Goal: Task Accomplishment & Management: Manage account settings

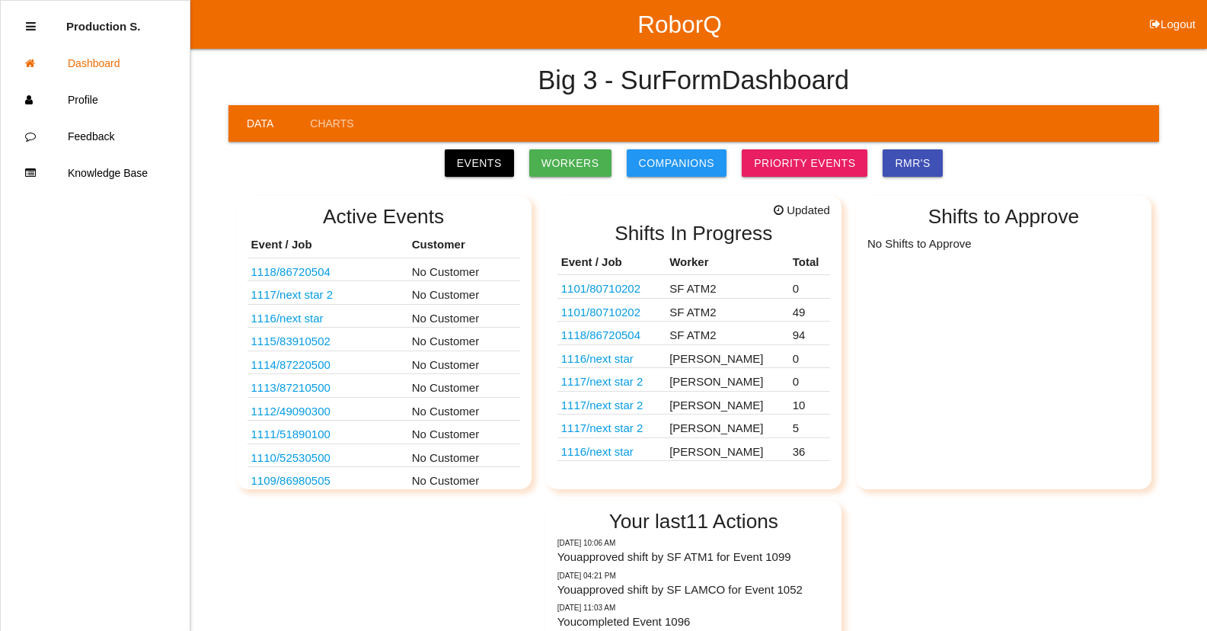
scroll to position [152, 0]
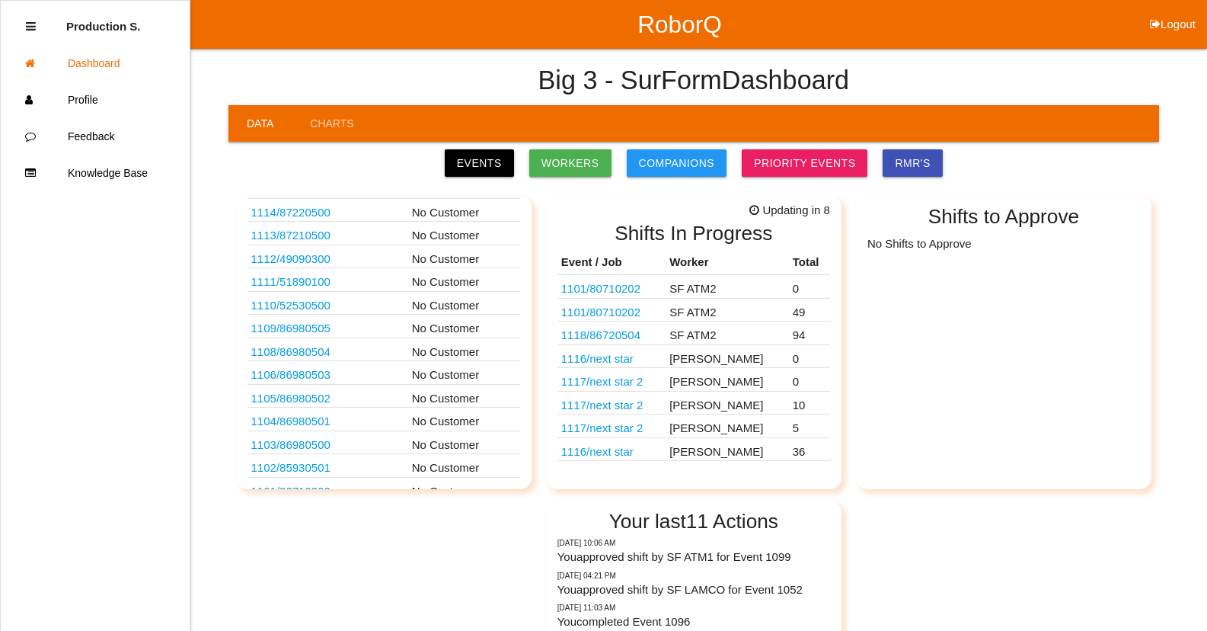
click at [621, 339] on link "1118 / 86720504" at bounding box center [600, 334] width 79 height 13
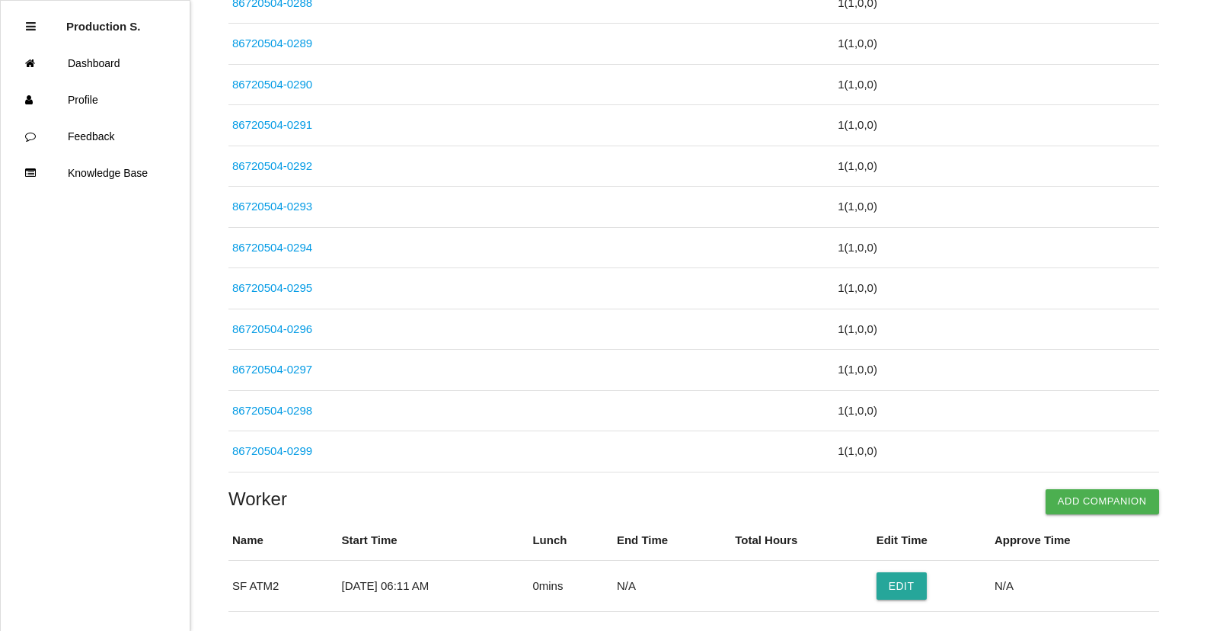
scroll to position [3798, 0]
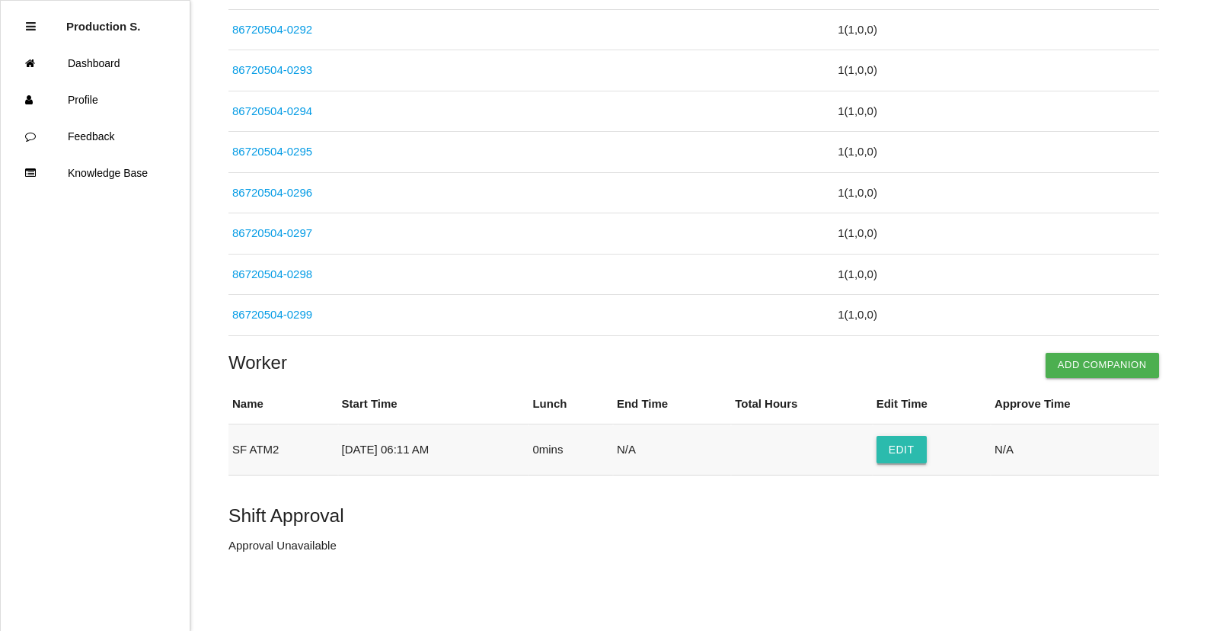
click at [904, 455] on button "Edit" at bounding box center [902, 449] width 50 height 27
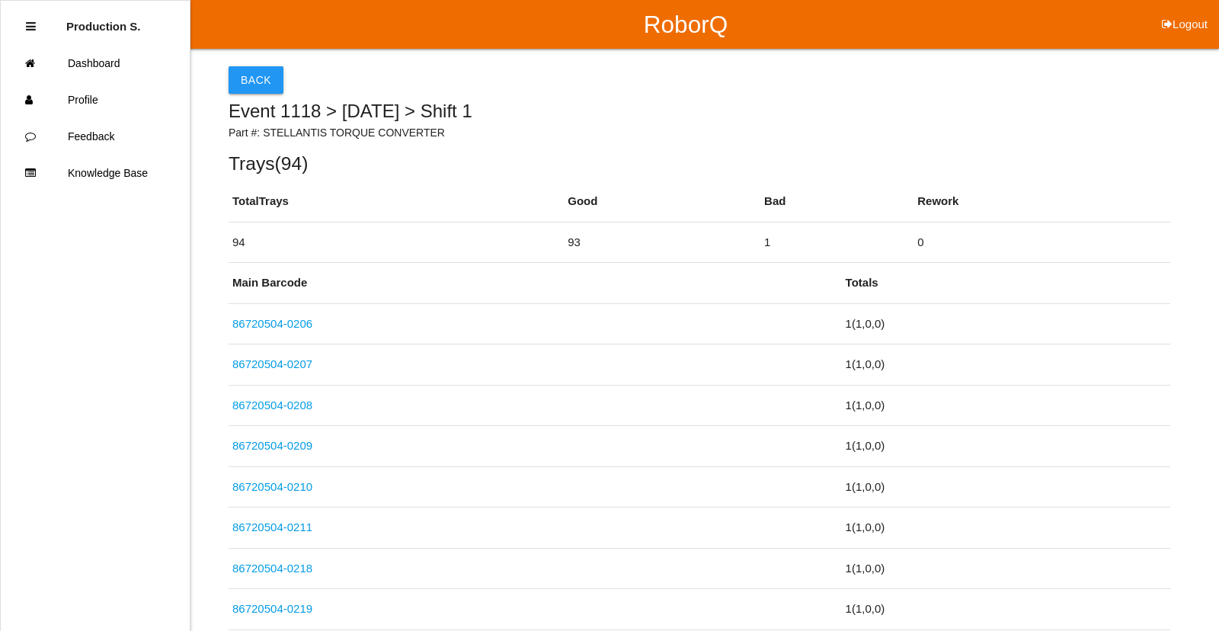
select select "6"
select select "11"
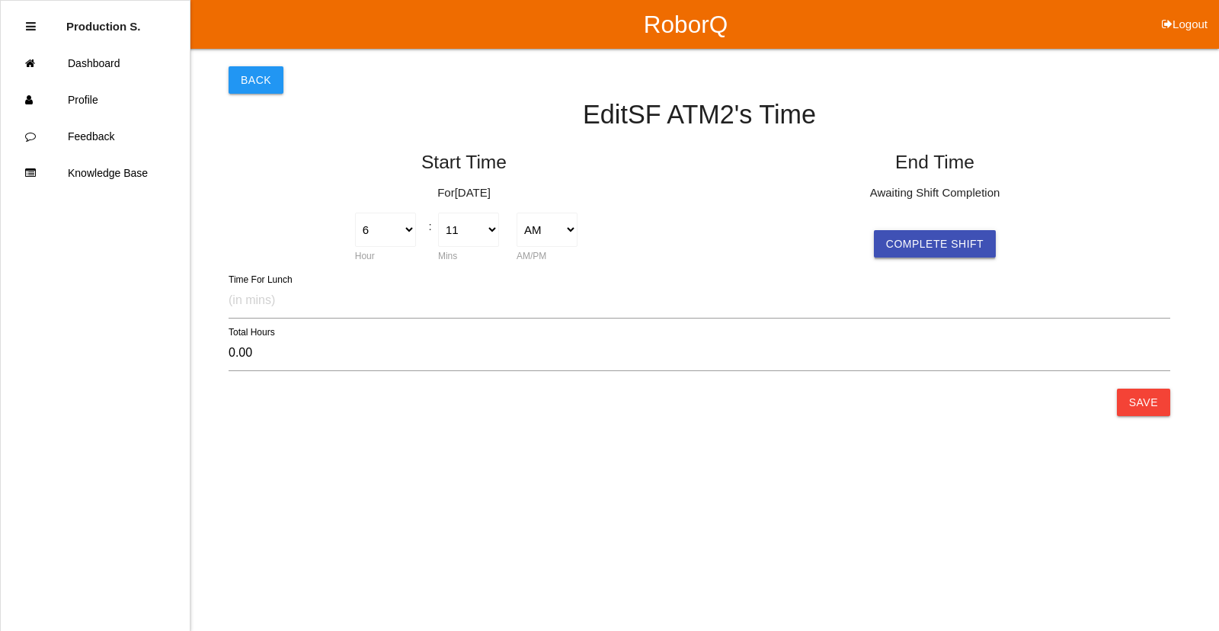
click at [928, 245] on button "Complete Shift" at bounding box center [935, 243] width 122 height 27
select select "6"
select select "11"
click at [1140, 399] on button "Save" at bounding box center [1143, 401] width 53 height 27
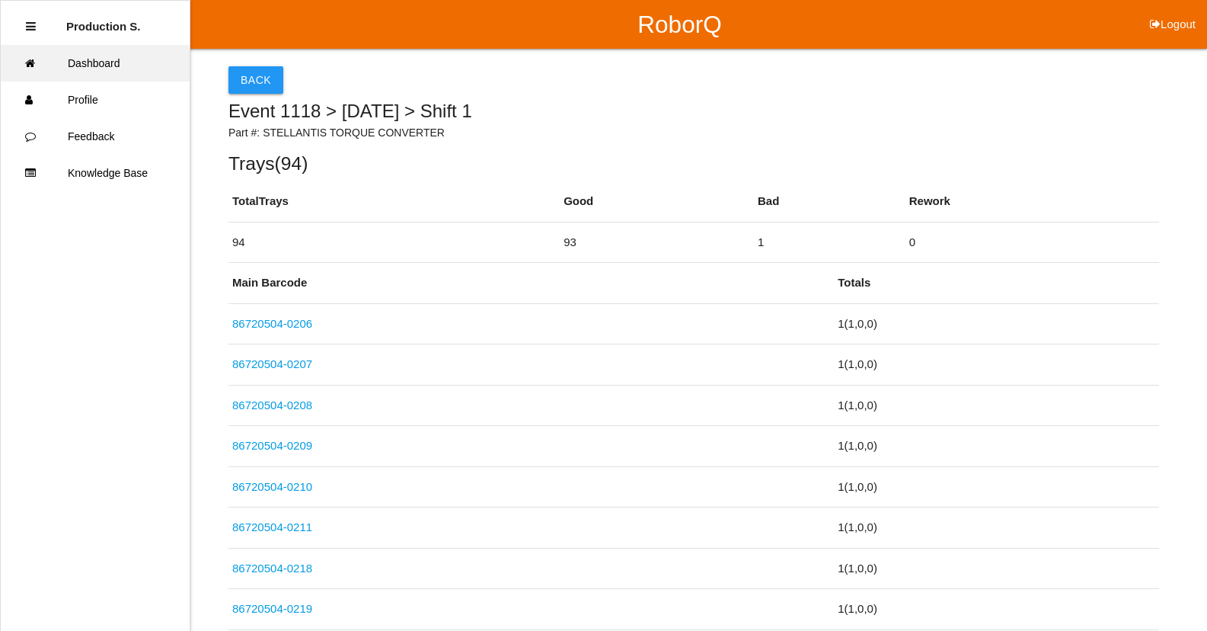
click at [104, 64] on link "Dashboard" at bounding box center [95, 63] width 189 height 37
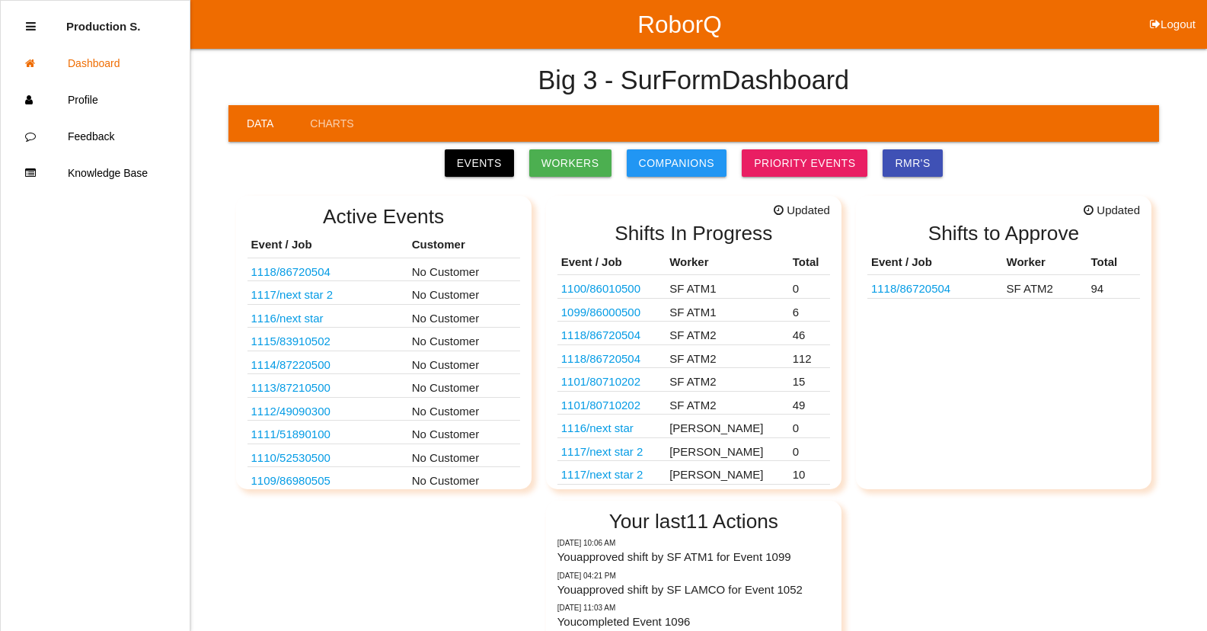
click at [916, 295] on link "1118 / 86720504" at bounding box center [910, 288] width 79 height 13
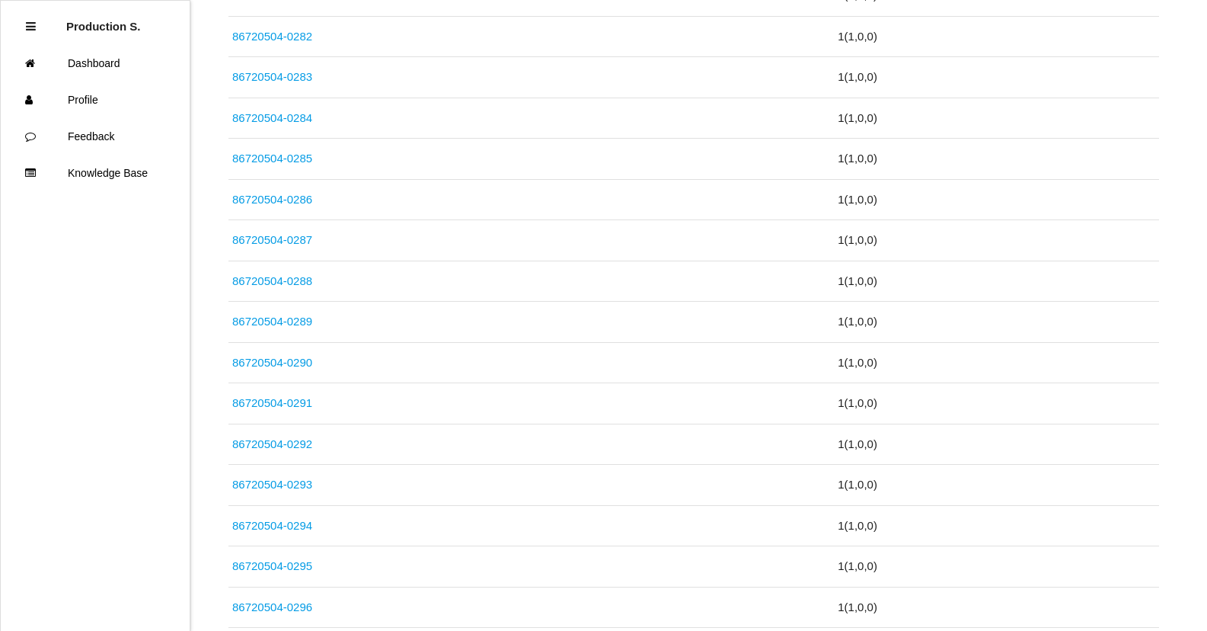
scroll to position [3798, 0]
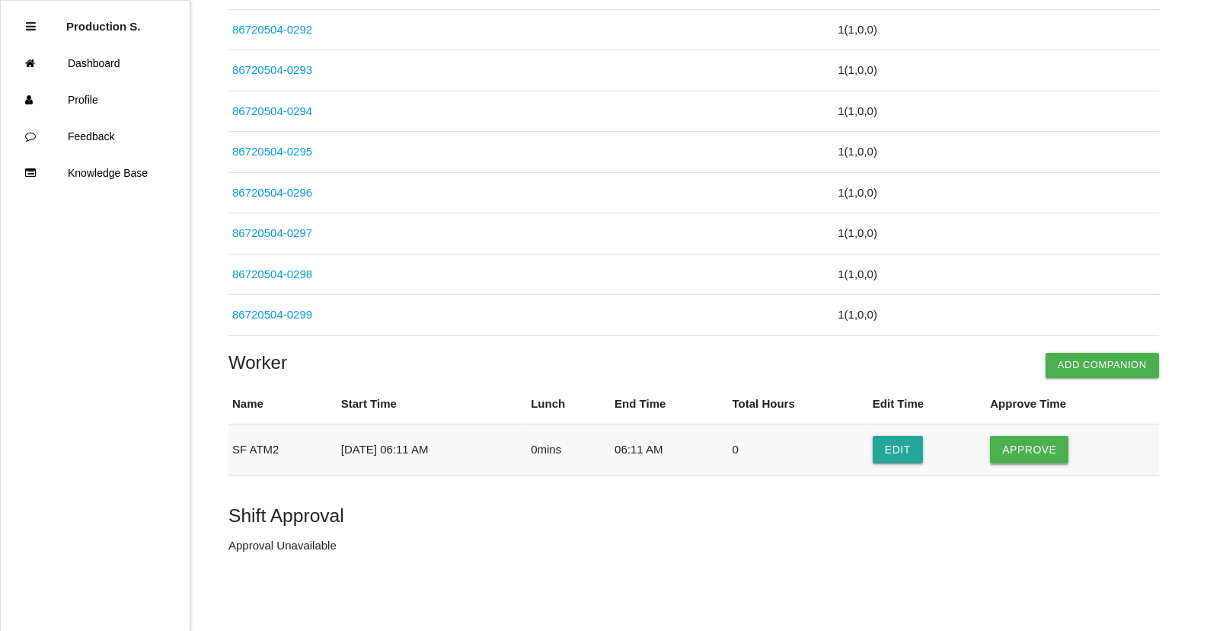
drag, startPoint x: 1050, startPoint y: 450, endPoint x: 1041, endPoint y: 457, distance: 10.8
click at [1050, 451] on button "Approve" at bounding box center [1029, 449] width 78 height 27
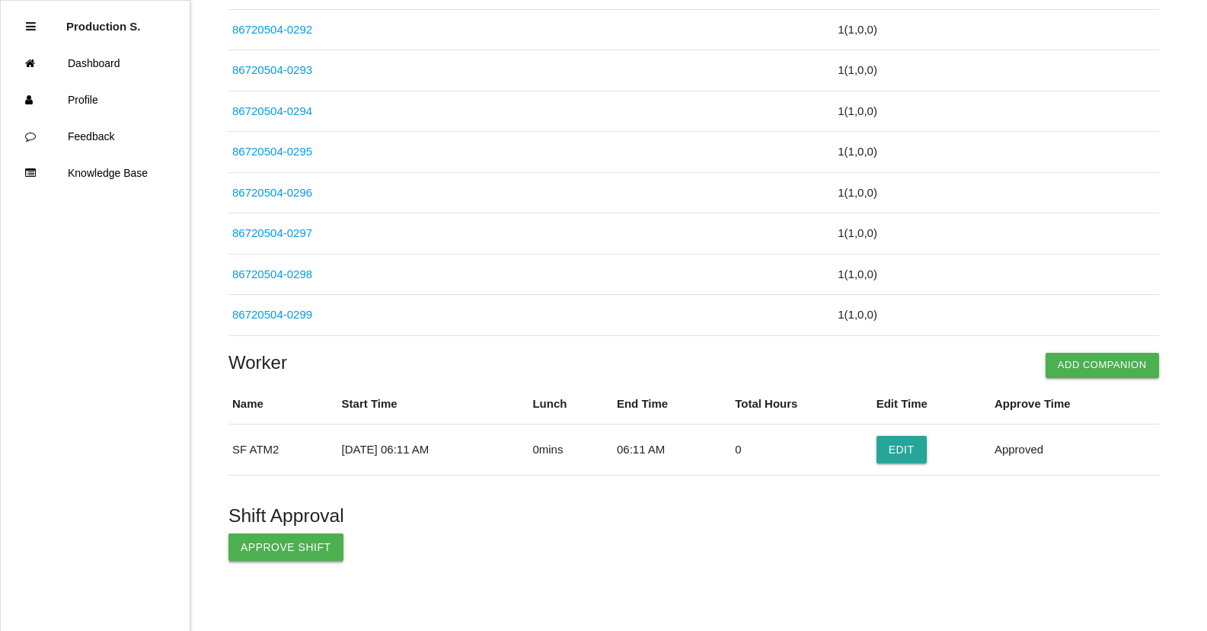
click at [309, 556] on button "Approve Shift" at bounding box center [285, 546] width 115 height 27
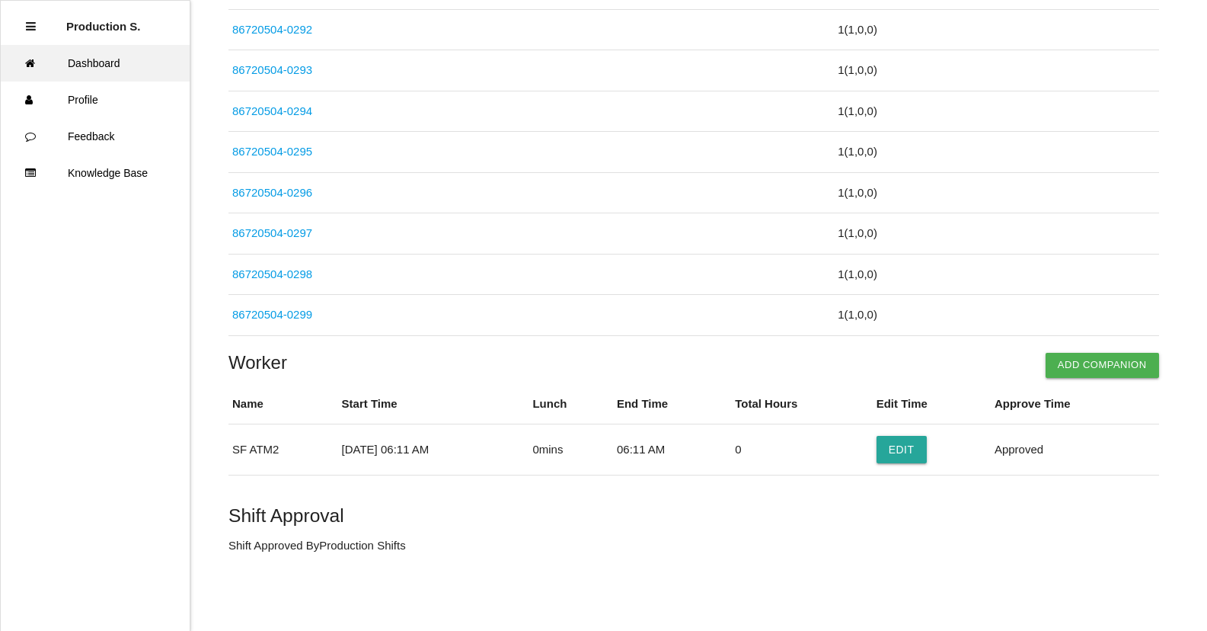
click at [85, 71] on link "Dashboard" at bounding box center [95, 63] width 189 height 37
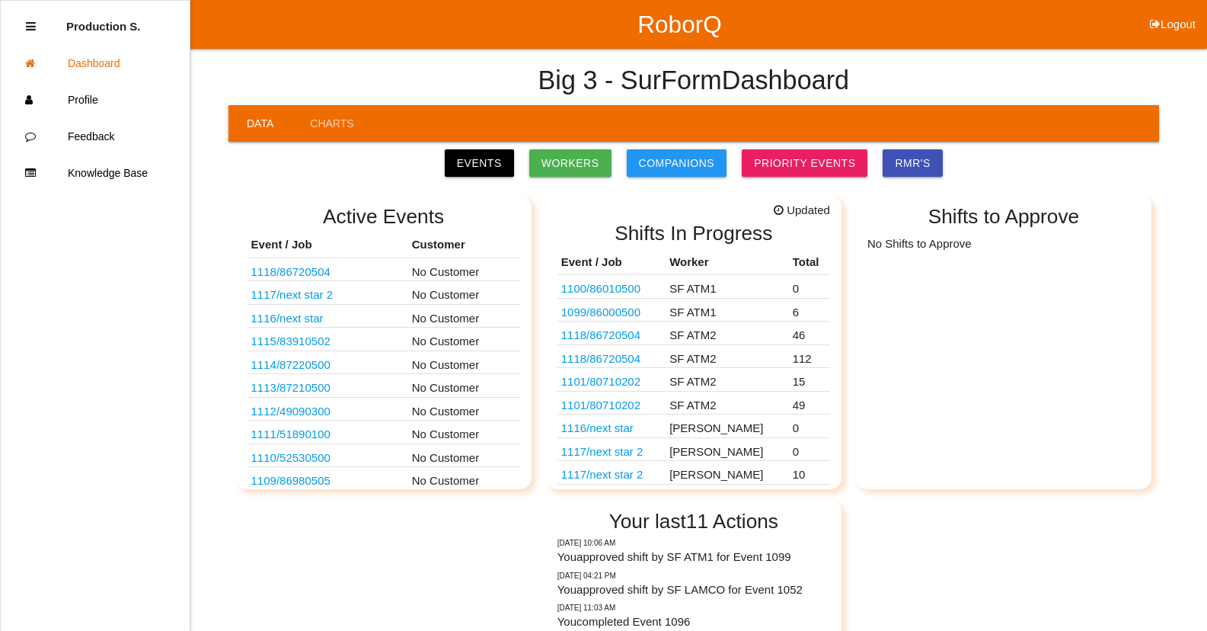
click at [612, 315] on link "1099 / 86000500" at bounding box center [600, 311] width 79 height 13
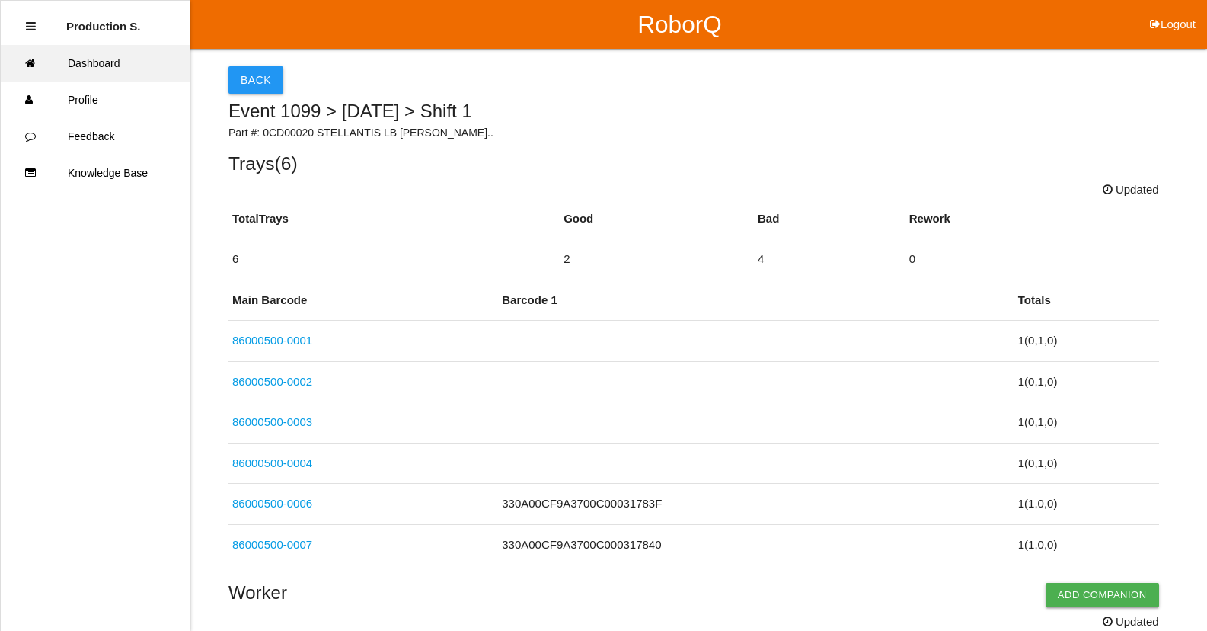
click at [40, 70] on icon at bounding box center [34, 63] width 18 height 37
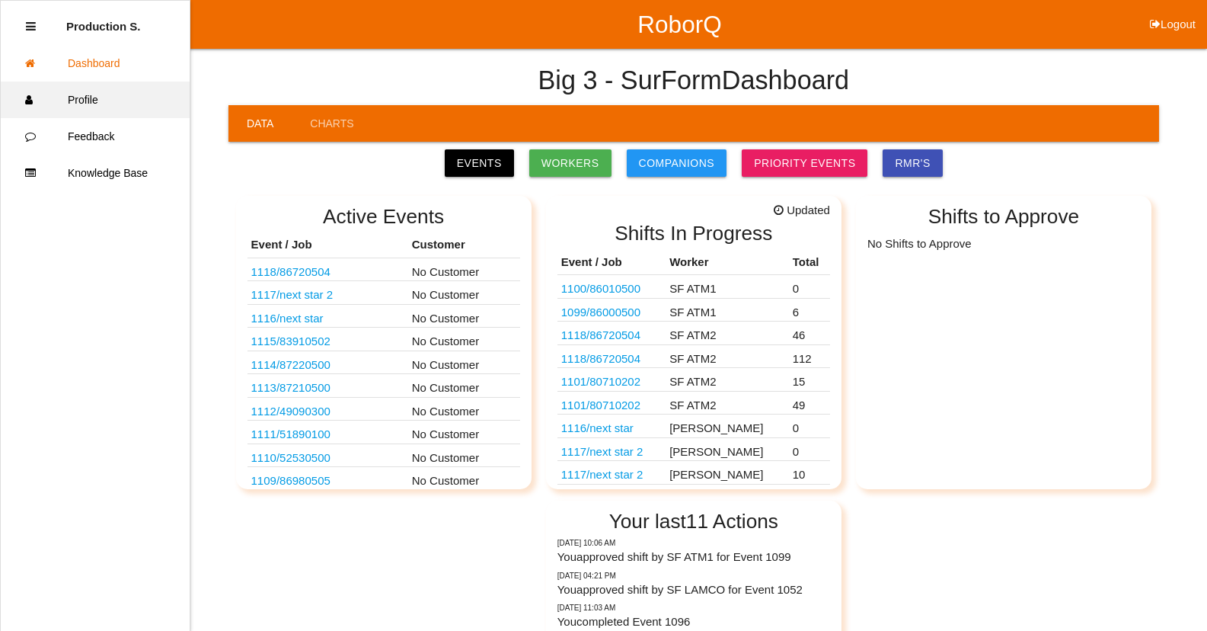
click at [79, 101] on link "Profile" at bounding box center [95, 99] width 189 height 37
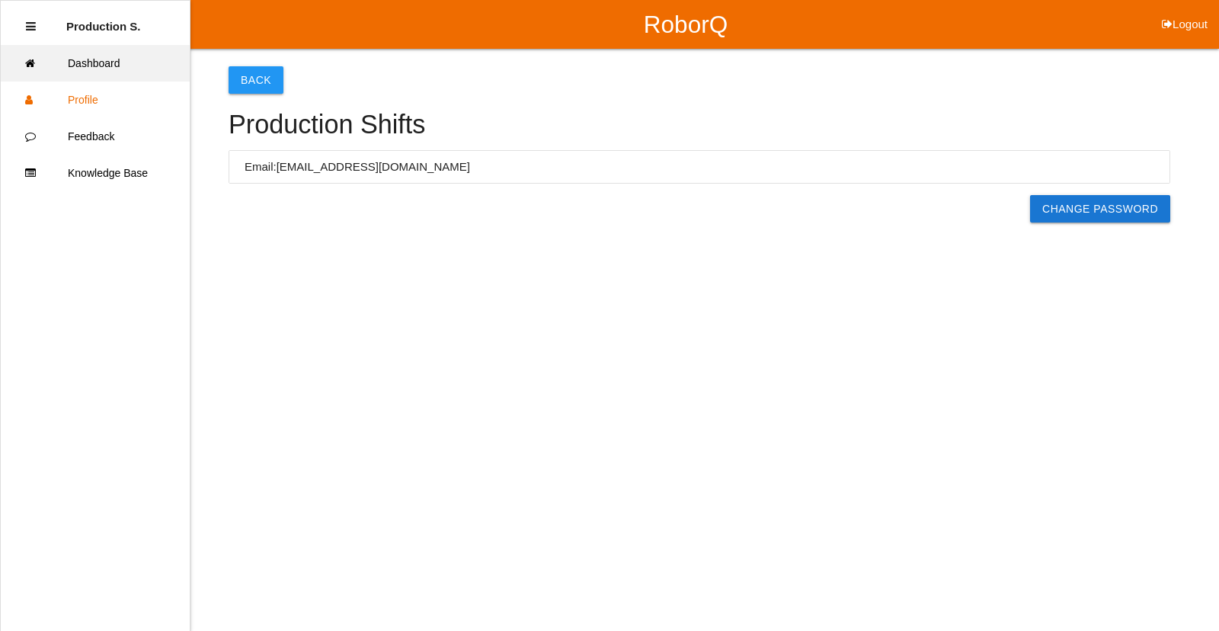
click at [96, 56] on link "Dashboard" at bounding box center [95, 63] width 189 height 37
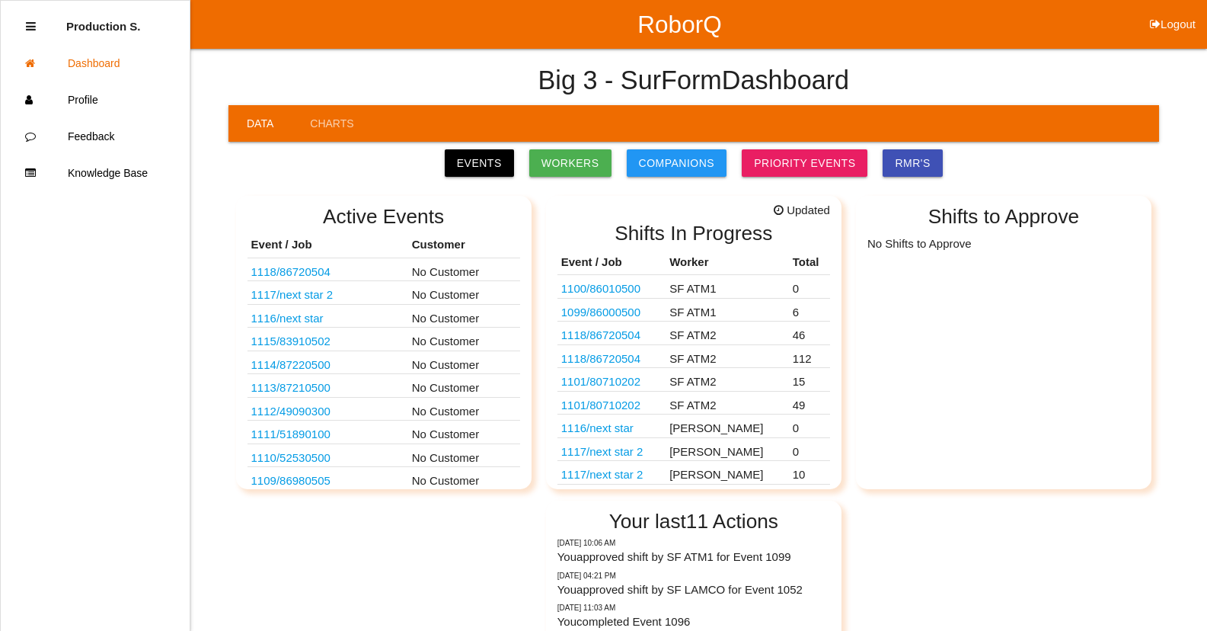
click at [477, 165] on link "Events" at bounding box center [479, 162] width 69 height 27
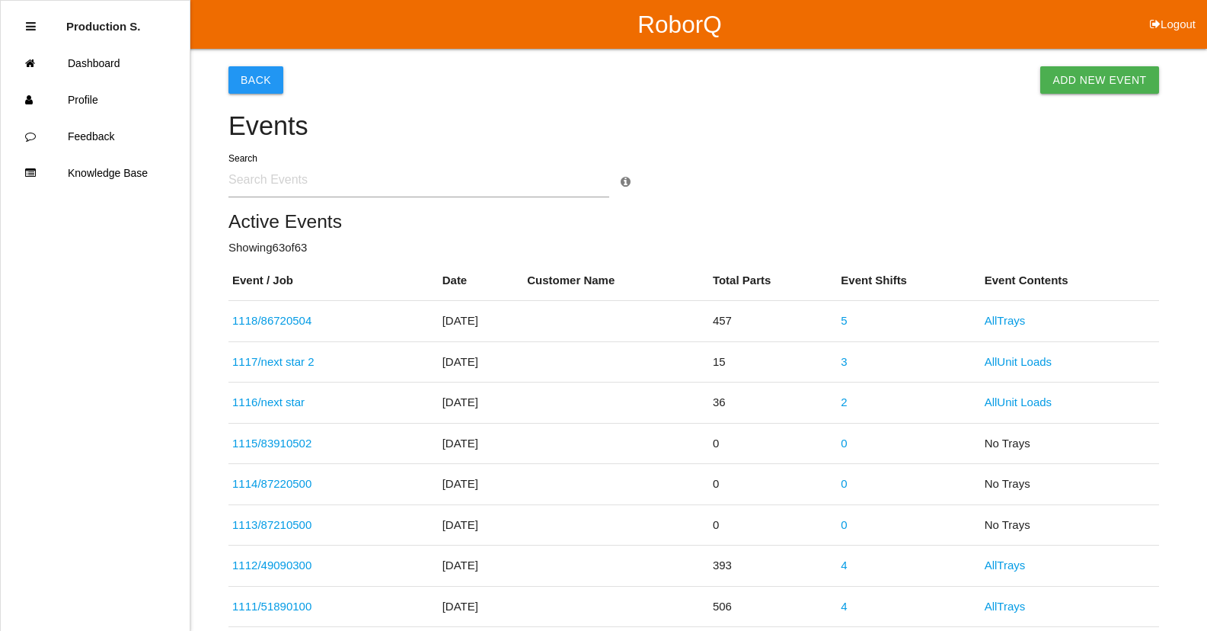
click at [294, 183] on input "text" at bounding box center [418, 179] width 381 height 35
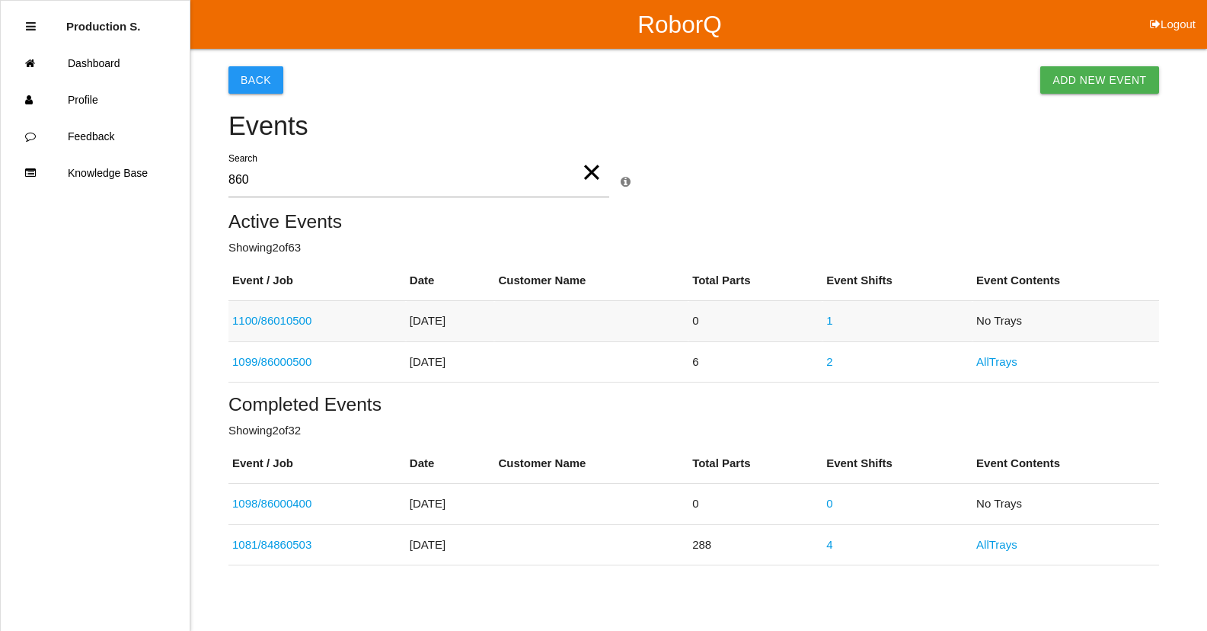
type input "860"
click at [294, 326] on link "1100 / 86010500" at bounding box center [271, 320] width 79 height 13
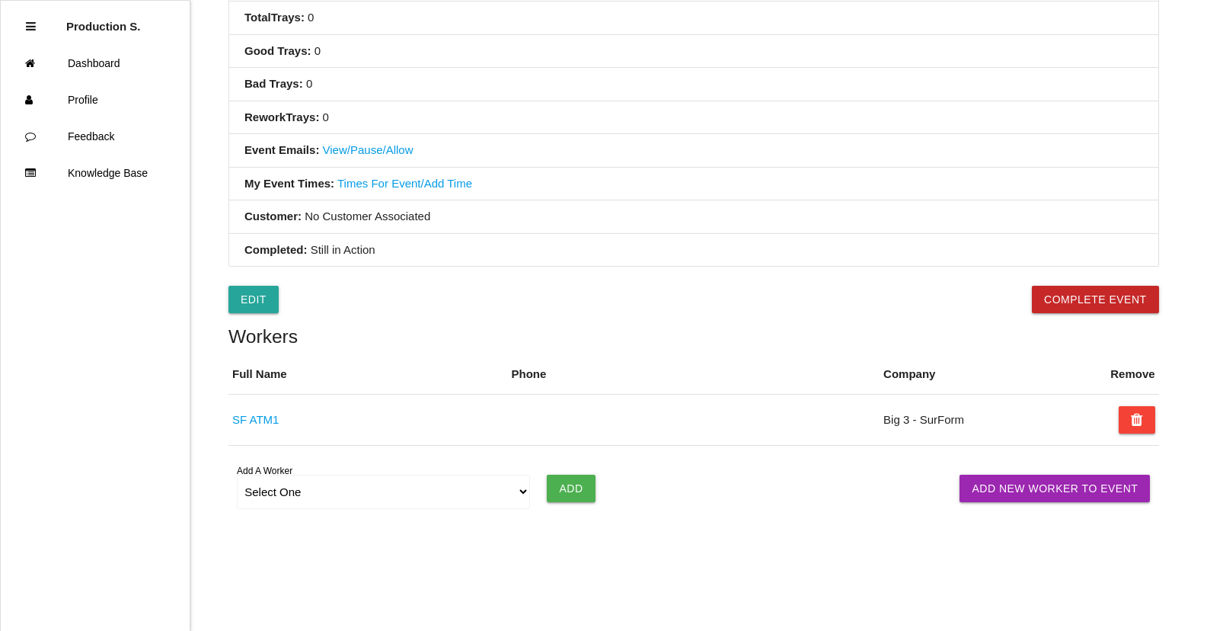
scroll to position [556, 0]
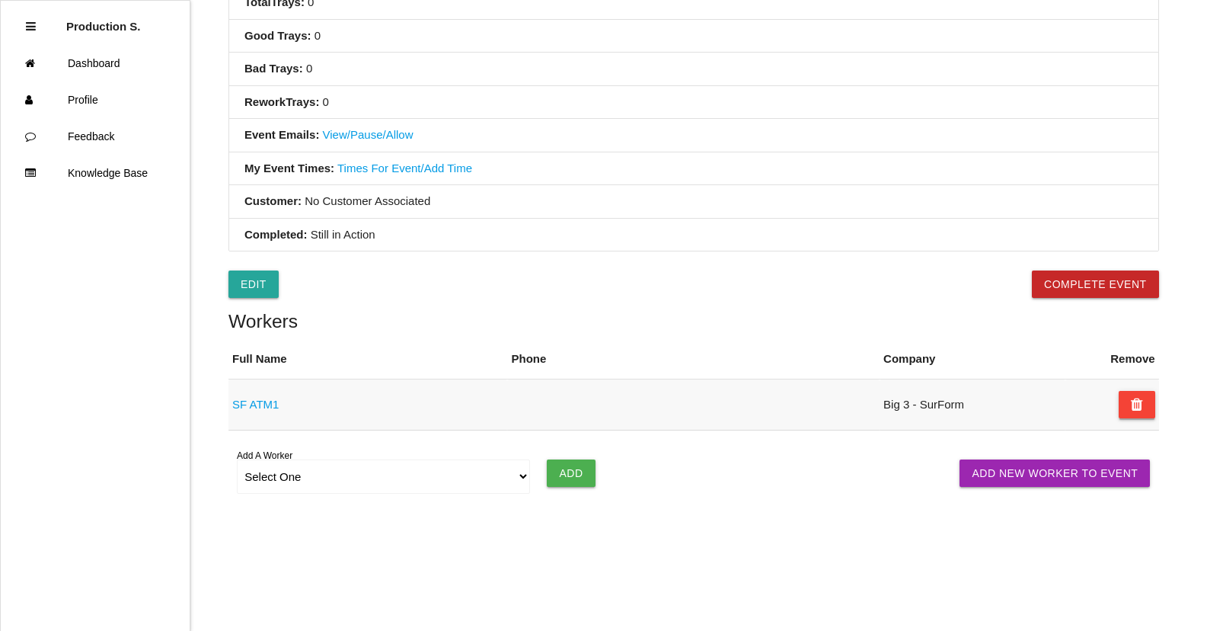
click at [1146, 404] on button at bounding box center [1137, 404] width 37 height 27
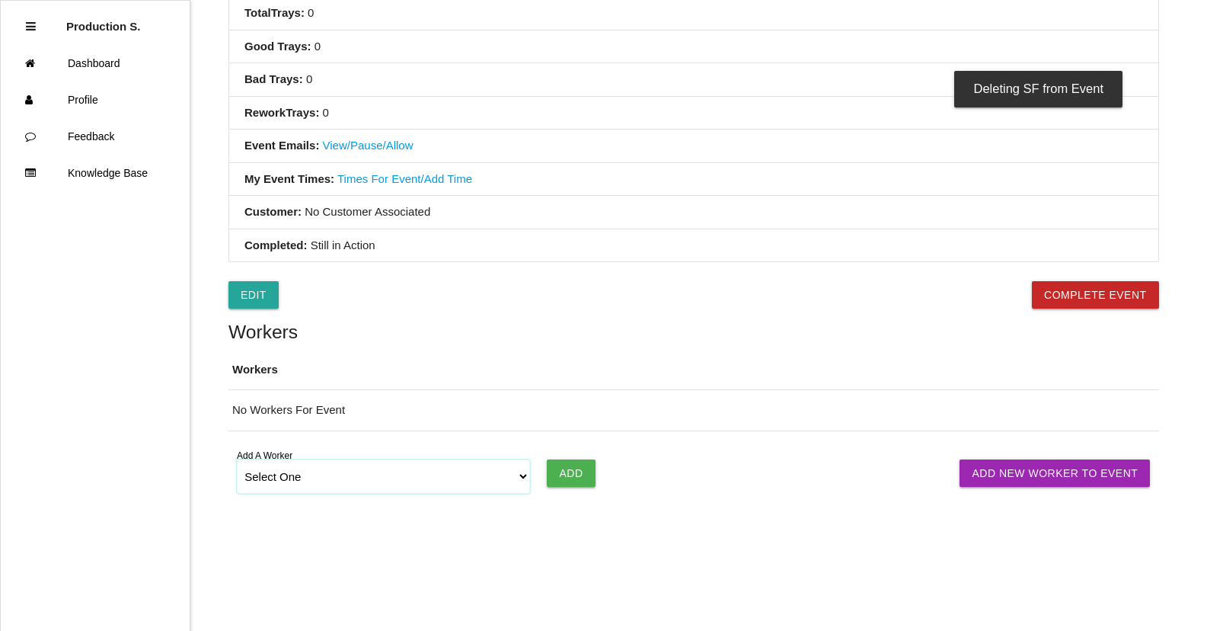
click at [518, 475] on select "Select One [PERSON_NAME] [PERSON_NAME] SF LAMCO SF ATM1 SF ATM2 SF MAAC" at bounding box center [383, 476] width 293 height 34
select select "6781349aea4d1b000ec5d6ec"
click at [237, 459] on select "Select One [PERSON_NAME] [PERSON_NAME] SF LAMCO SF ATM1 SF ATM2 SF MAAC" at bounding box center [383, 476] width 293 height 34
click at [575, 477] on input "Add" at bounding box center [571, 472] width 48 height 27
